Goal: Task Accomplishment & Management: Use online tool/utility

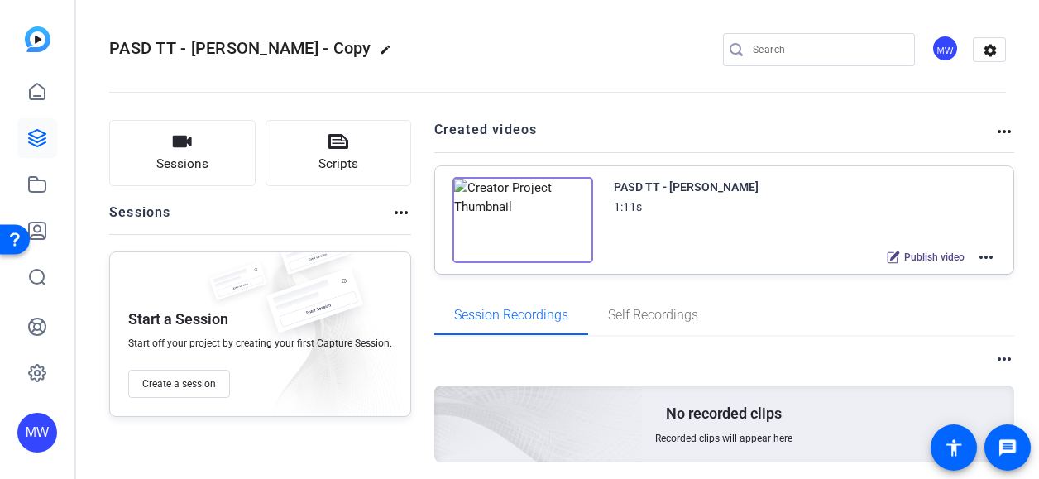
click at [827, 232] on div "PASD TT - Liz Olbrich 1:11s Publish video more_horiz" at bounding box center [805, 222] width 383 height 91
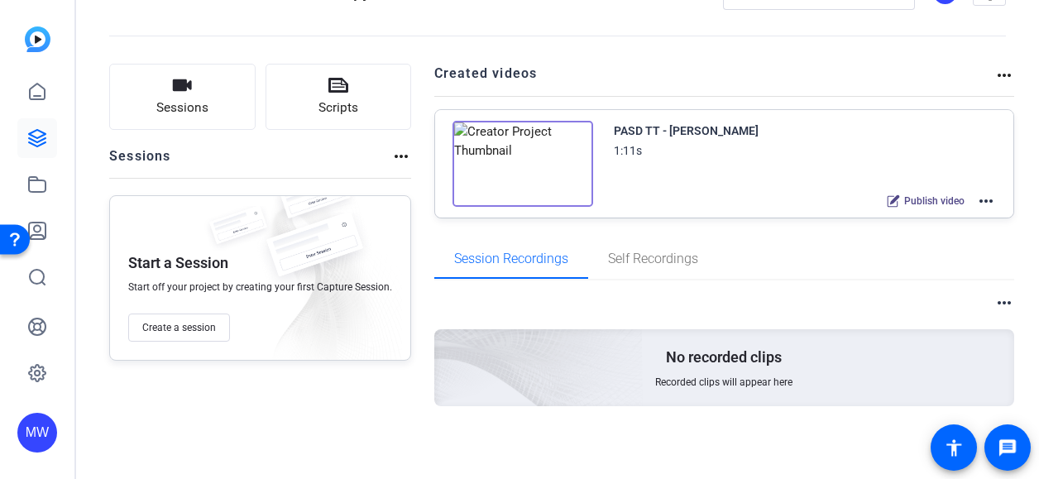
click at [976, 196] on mat-icon "more_horiz" at bounding box center [986, 201] width 20 height 20
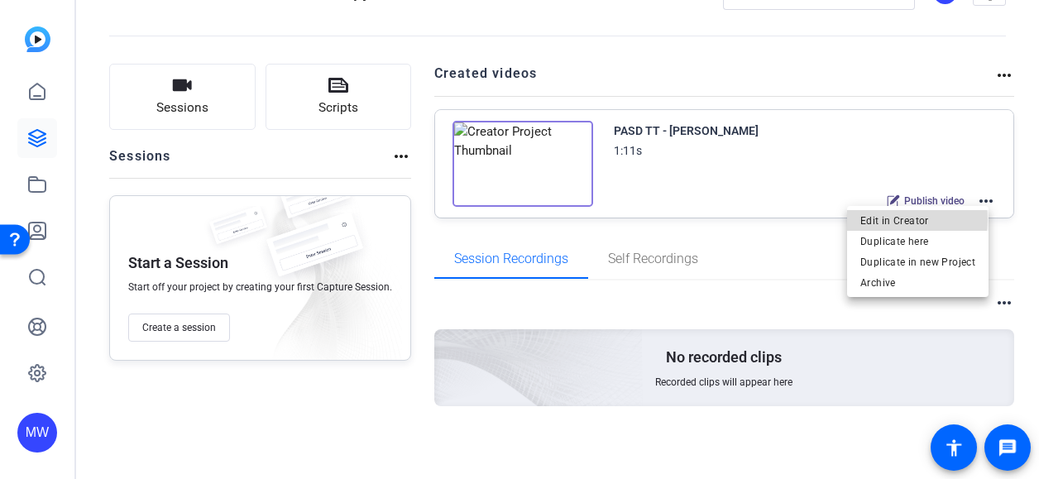
click at [897, 219] on span "Edit in Creator" at bounding box center [917, 220] width 115 height 20
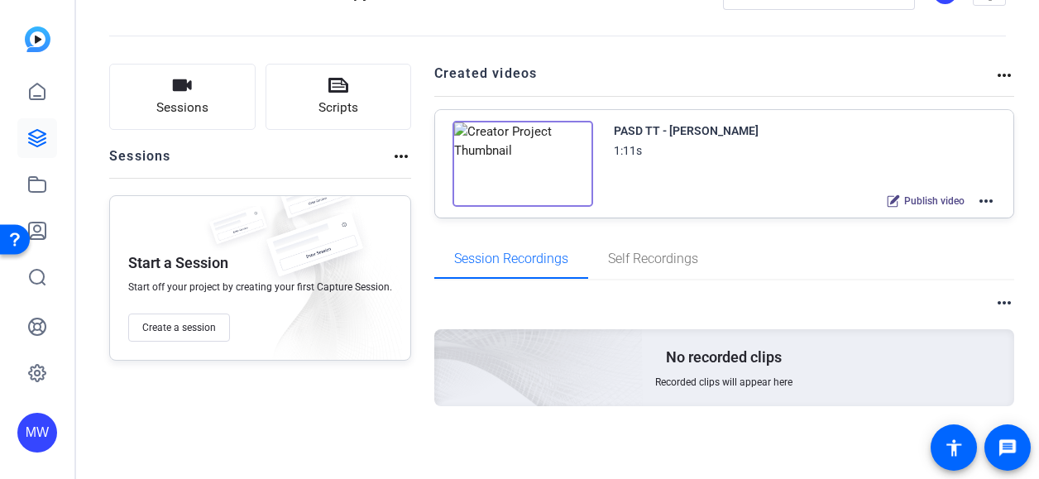
click at [977, 203] on mat-icon "more_horiz" at bounding box center [986, 201] width 20 height 20
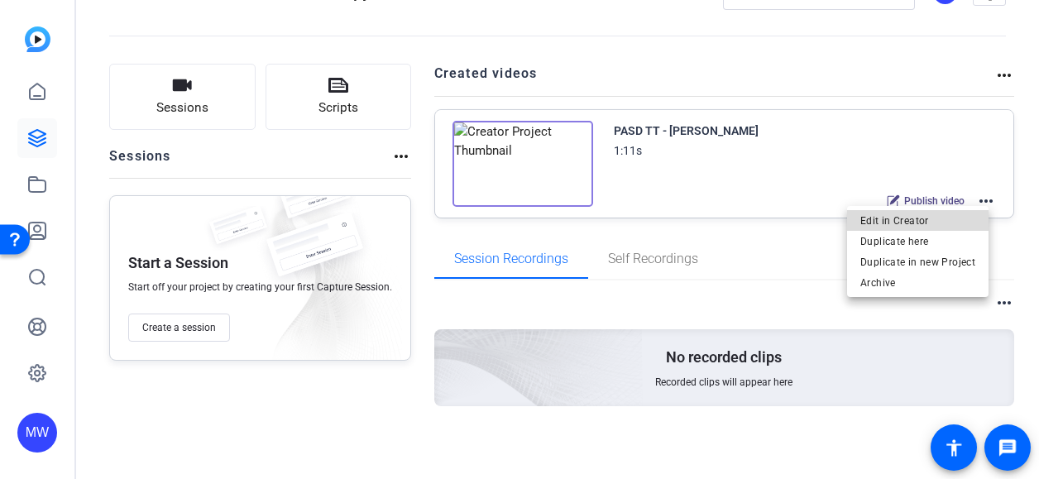
click at [925, 229] on span "Edit in Creator" at bounding box center [917, 220] width 115 height 20
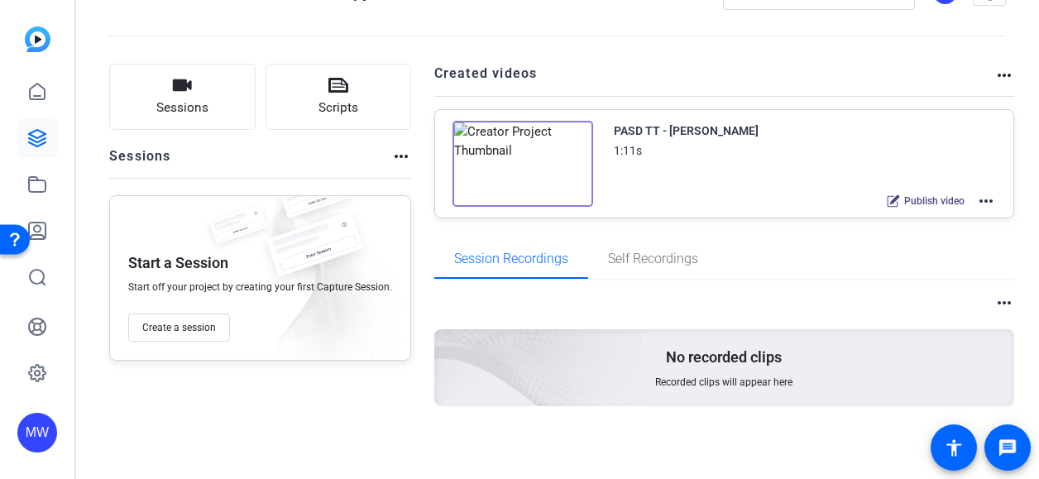
click at [981, 206] on mat-icon "more_horiz" at bounding box center [986, 201] width 20 height 20
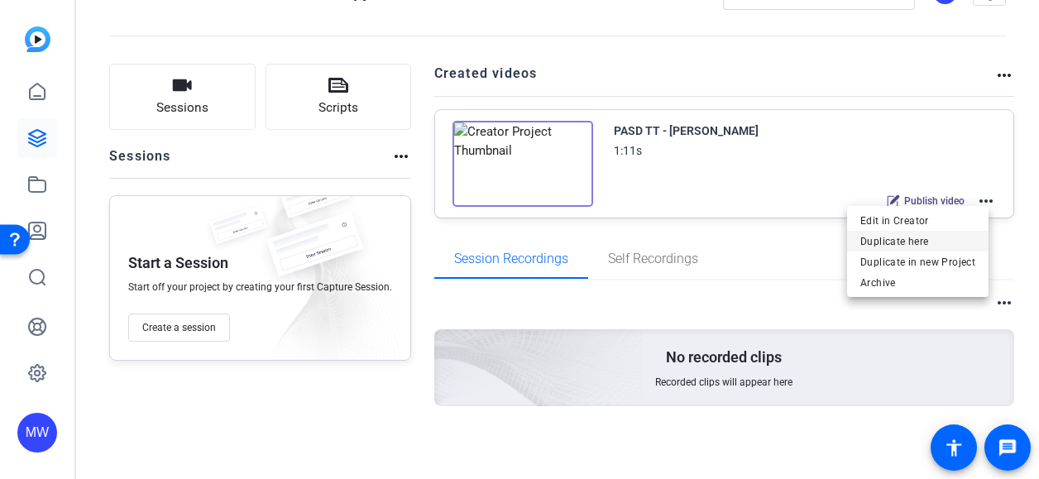
click at [926, 240] on span "Duplicate here" at bounding box center [917, 241] width 115 height 20
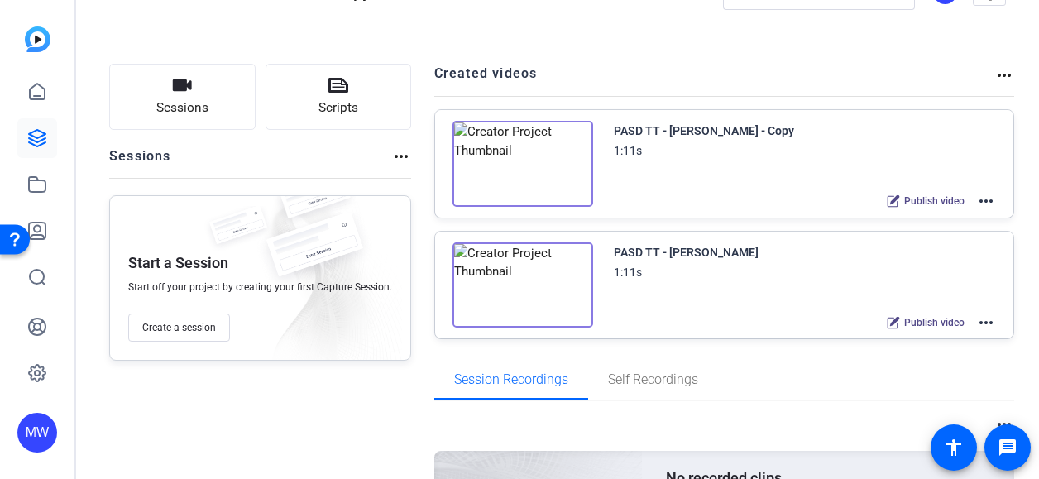
click at [983, 193] on mat-icon "more_horiz" at bounding box center [986, 201] width 20 height 20
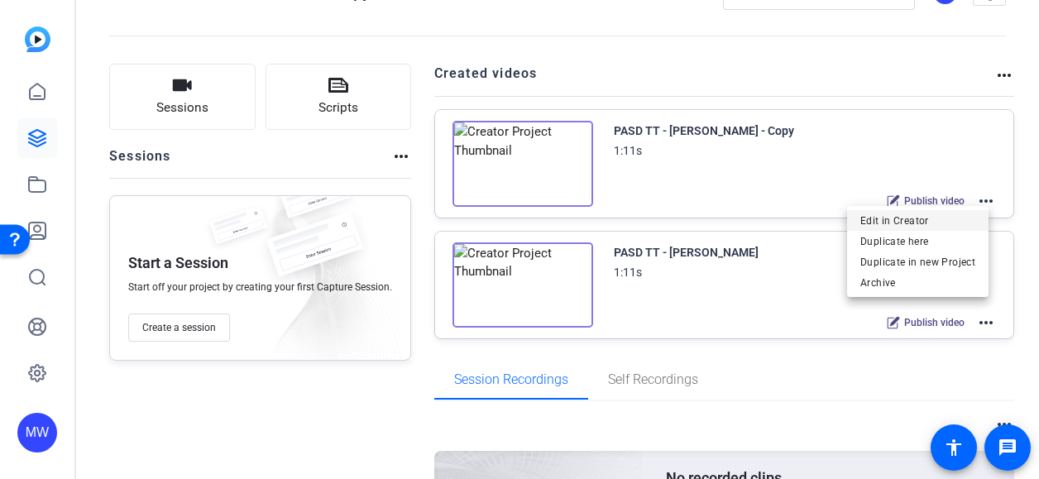
click at [907, 218] on span "Edit in Creator" at bounding box center [917, 220] width 115 height 20
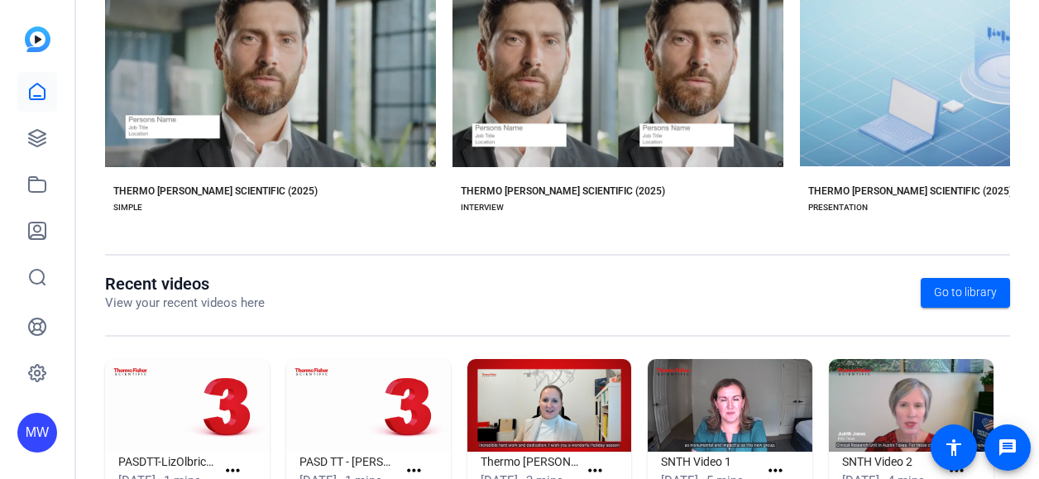
scroll to position [377, 0]
